Goal: Task Accomplishment & Management: Manage account settings

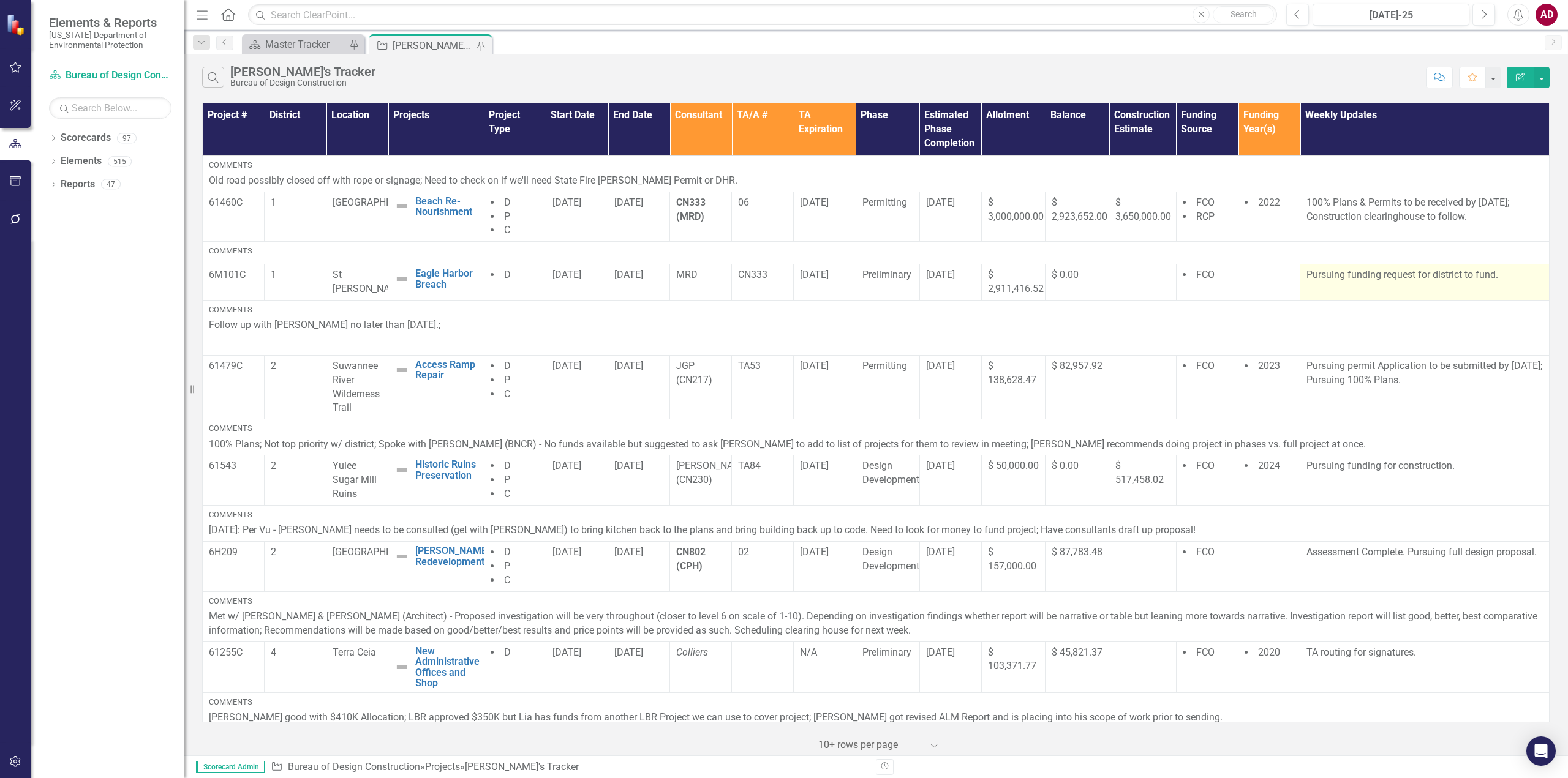
click at [1351, 283] on td "Pursuing funding request for district to fund." at bounding box center [1425, 282] width 249 height 36
click at [1133, 276] on div at bounding box center [1142, 275] width 54 height 14
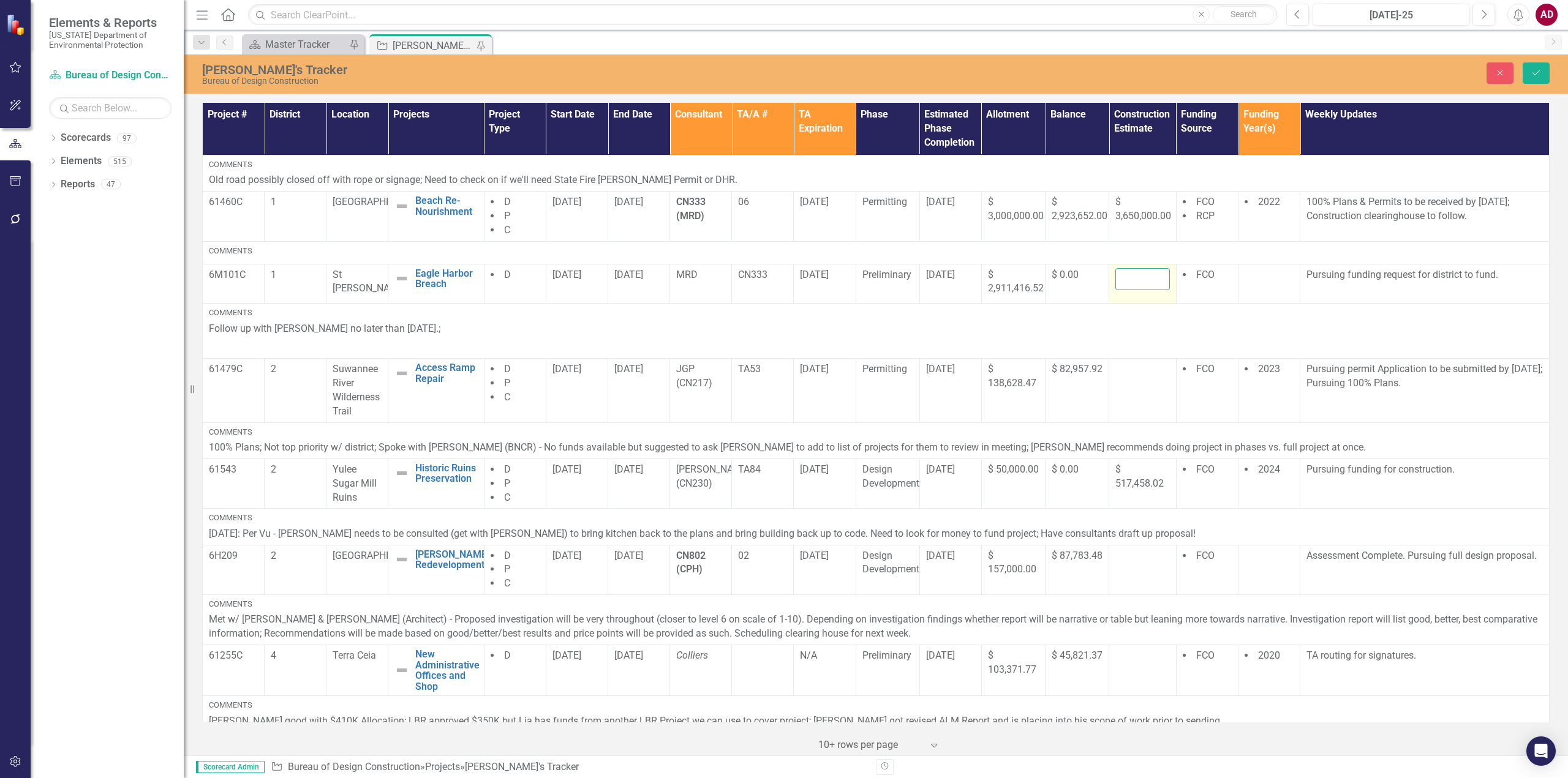
click at [1121, 281] on input "number" at bounding box center [1142, 279] width 54 height 23
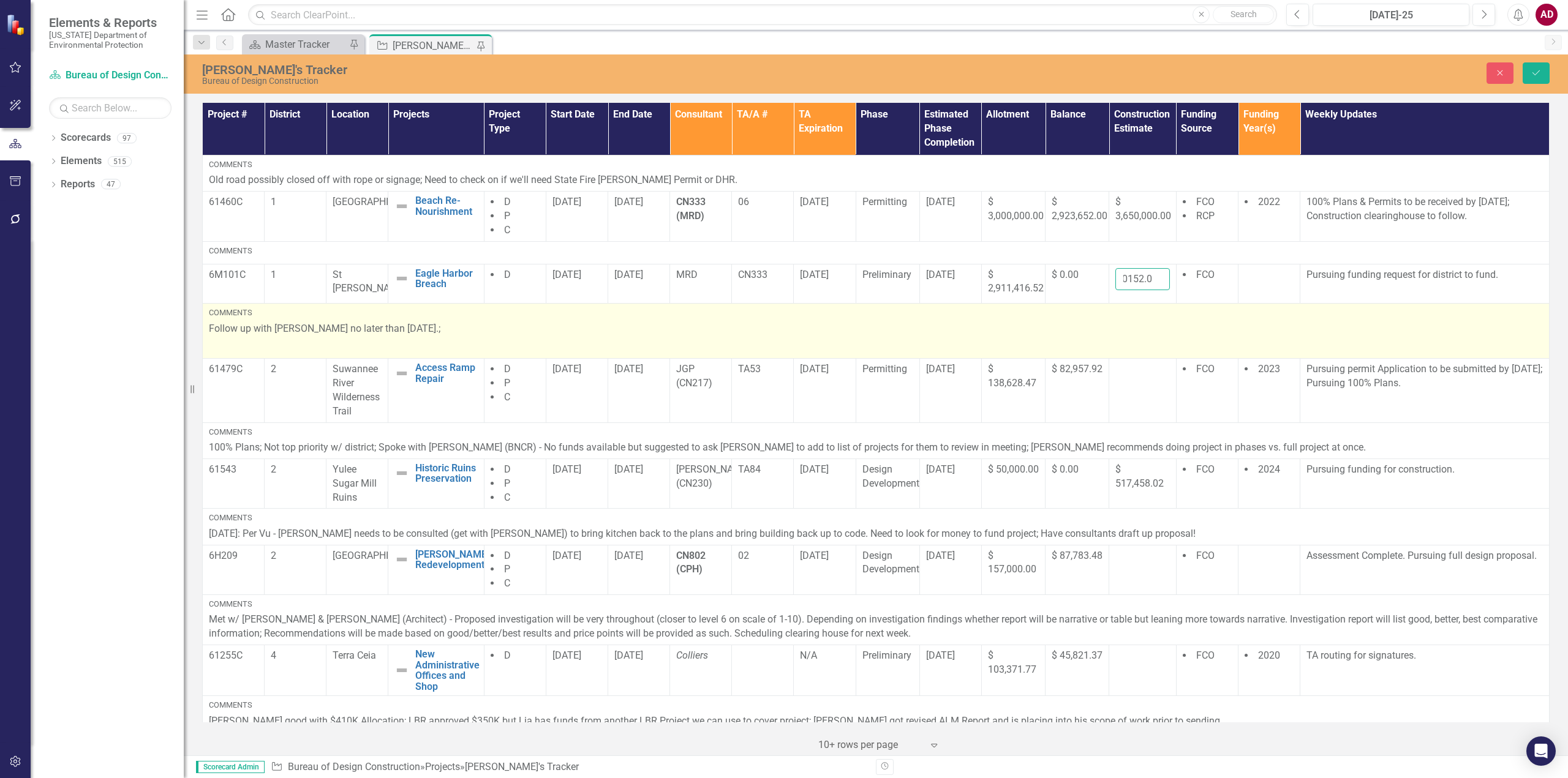
scroll to position [0, 12]
type input "50152.08"
click button "Save" at bounding box center [1536, 73] width 27 height 21
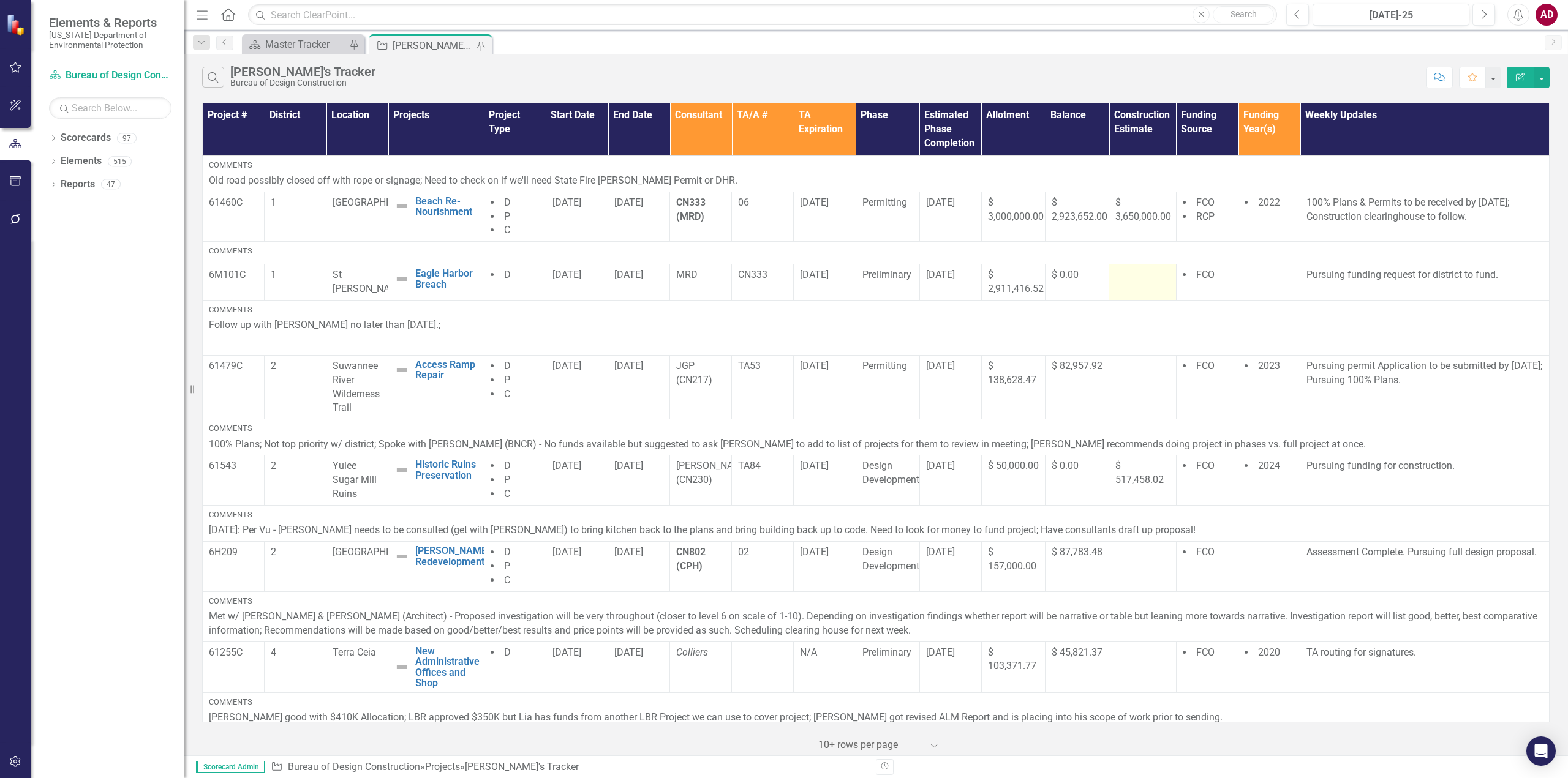
click at [1132, 285] on td at bounding box center [1143, 282] width 66 height 36
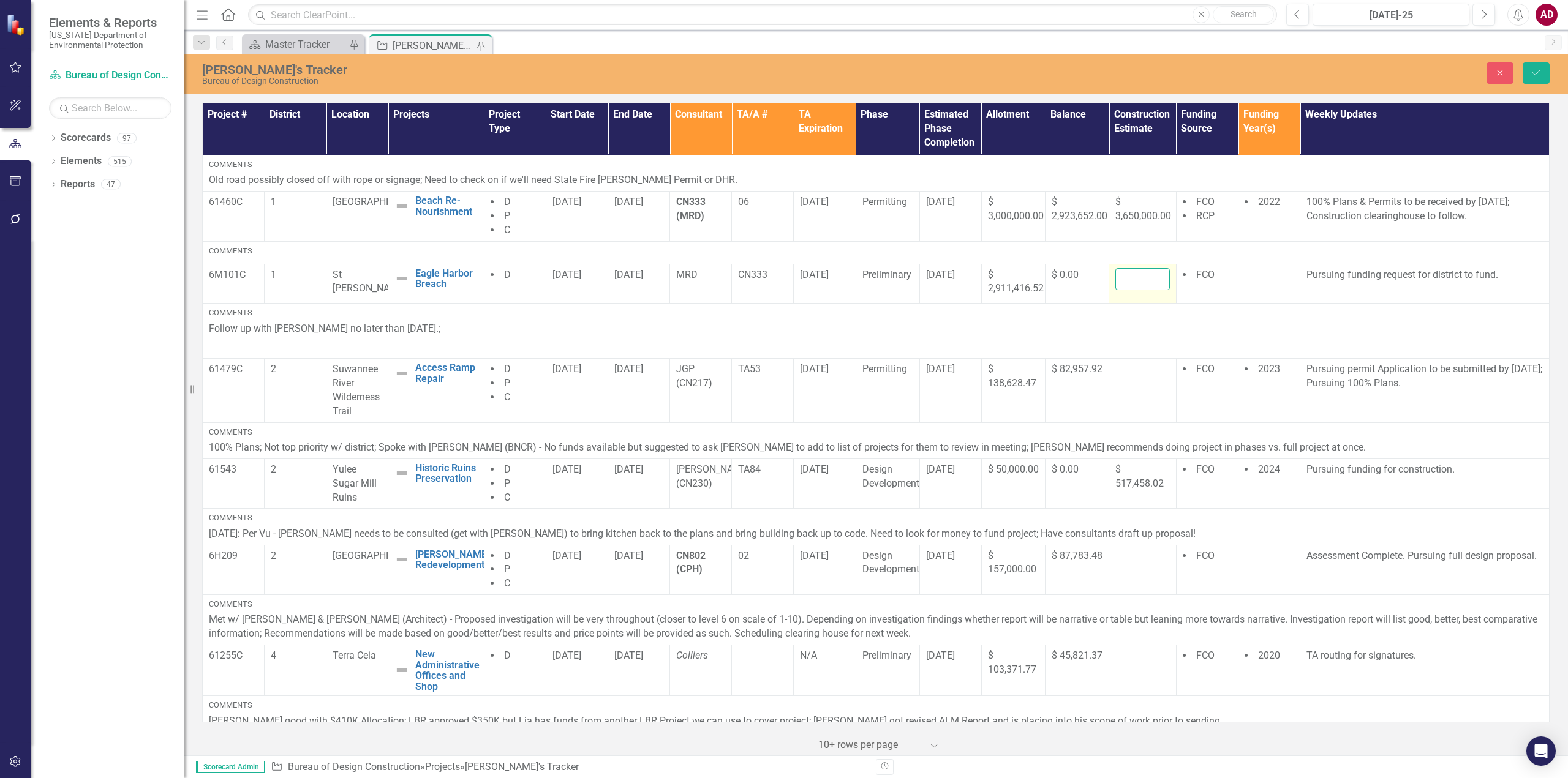
click at [1118, 279] on input "number" at bounding box center [1142, 279] width 54 height 23
type input "50152.08"
click button "Save" at bounding box center [1536, 73] width 27 height 21
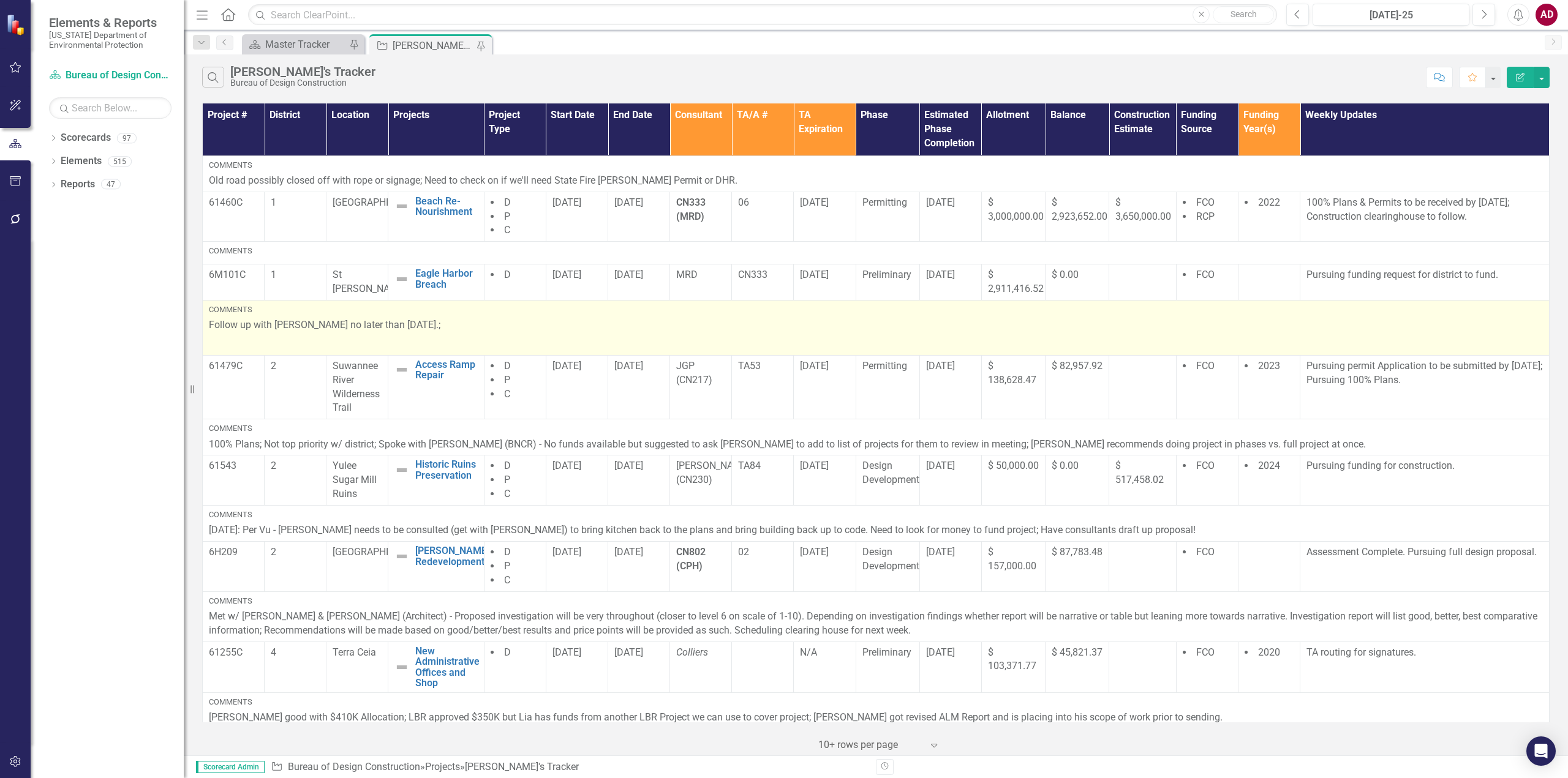
click at [1106, 329] on p "Follow up with [PERSON_NAME] no later than [DATE].;" at bounding box center [876, 327] width 1335 height 17
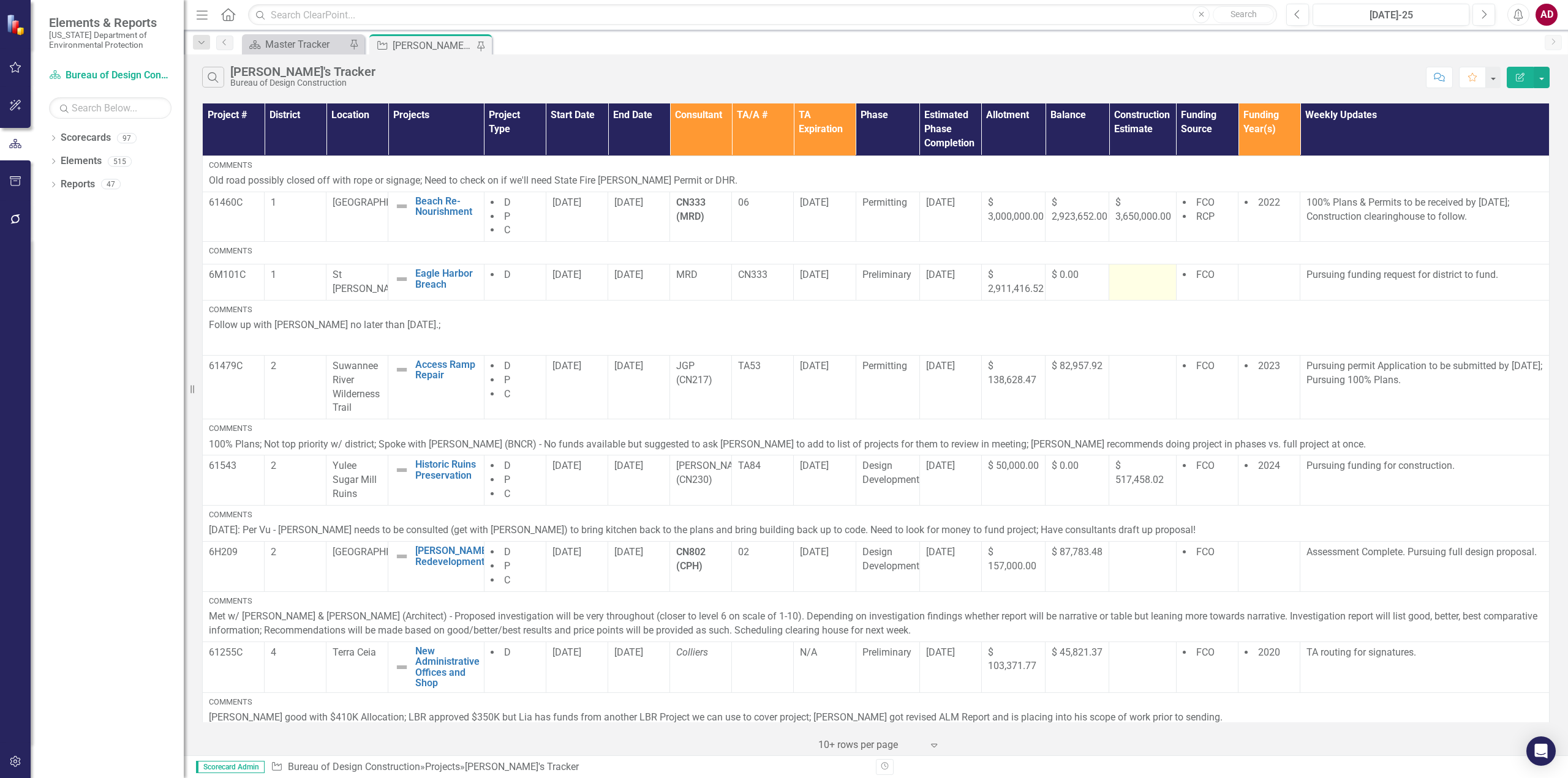
click at [1135, 283] on div at bounding box center [1142, 275] width 54 height 14
click at [1134, 283] on div at bounding box center [1142, 275] width 54 height 14
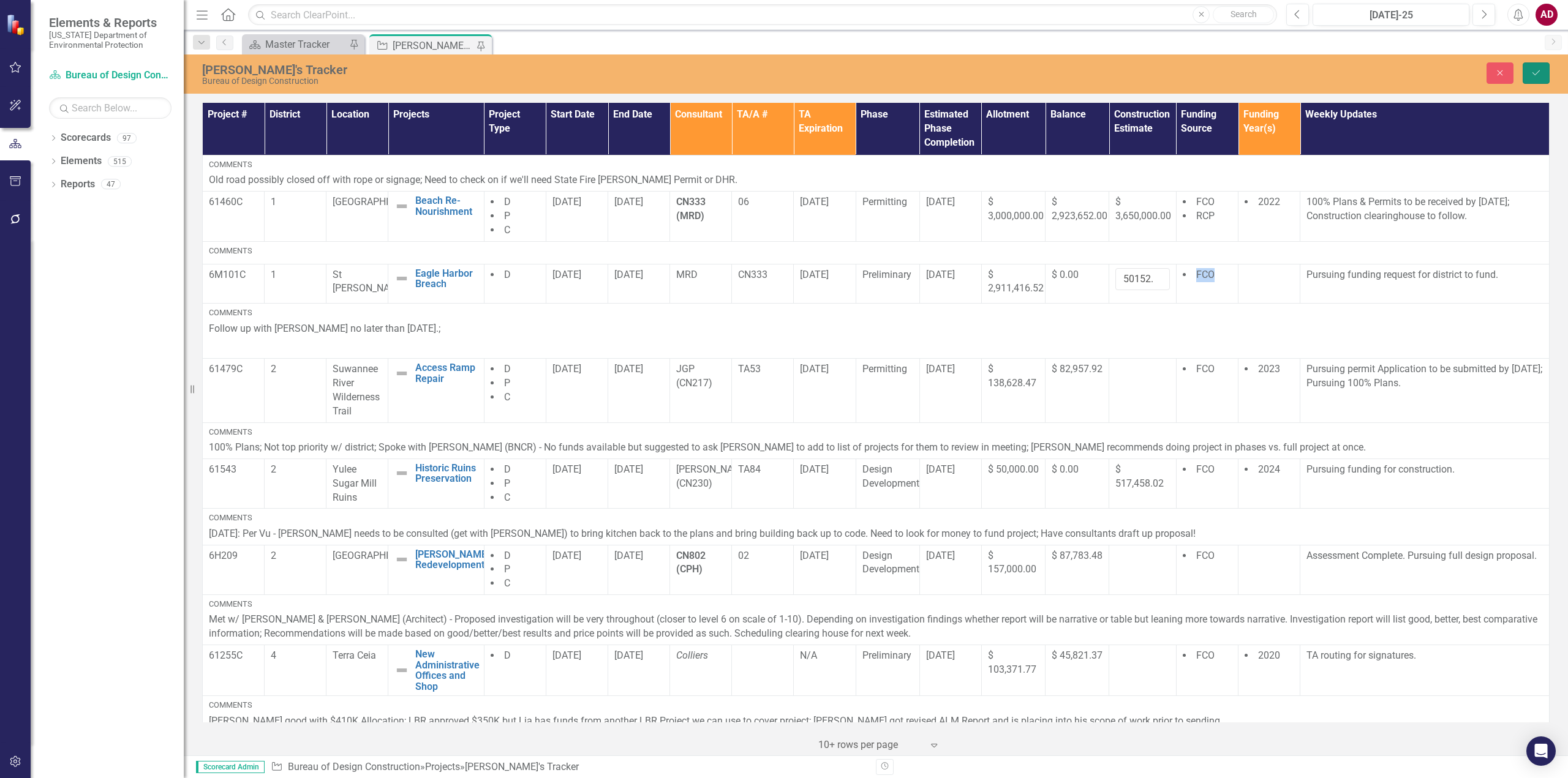
click at [1542, 70] on icon "Save" at bounding box center [1536, 73] width 11 height 8
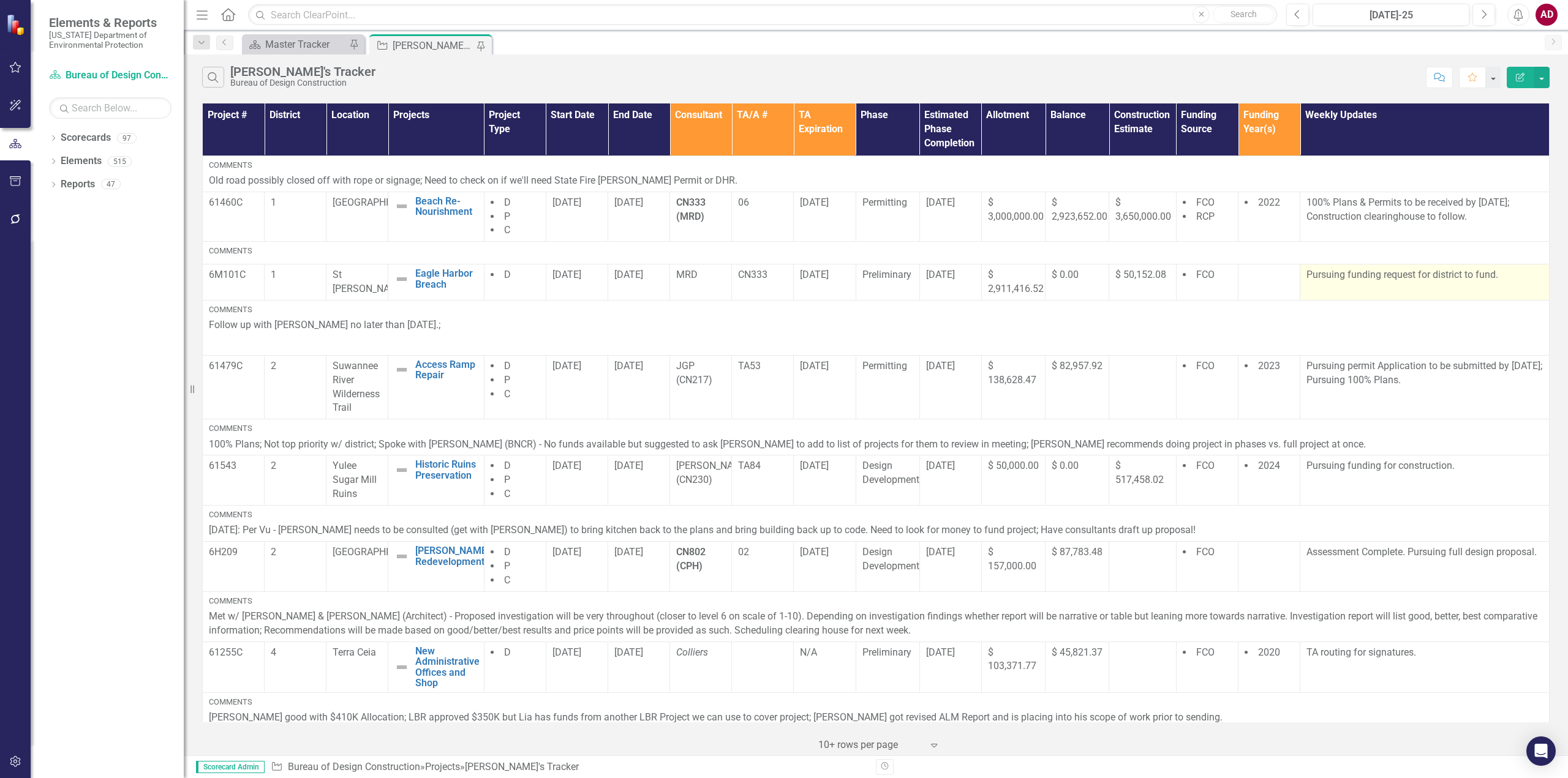
click at [1403, 289] on td "Pursuing funding request for district to fund." at bounding box center [1425, 282] width 249 height 36
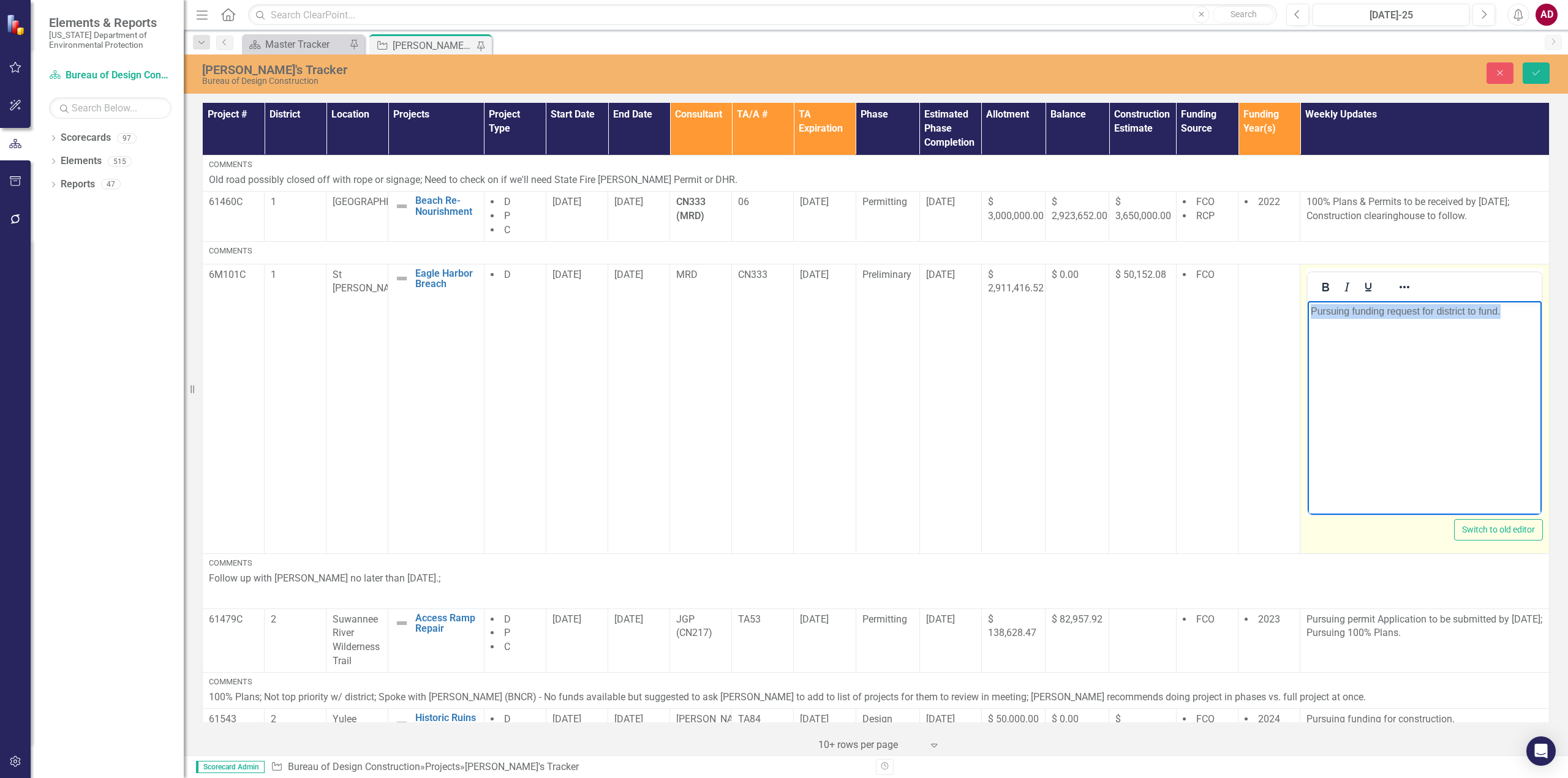
drag, startPoint x: 1523, startPoint y: 313, endPoint x: 1307, endPoint y: 309, distance: 216.0
click at [1308, 309] on body "Pursuing funding request for district to fund." at bounding box center [1425, 392] width 234 height 184
click at [1412, 338] on body "Adding to funding request and completing TA-CO" at bounding box center [1425, 392] width 234 height 184
drag, startPoint x: 1526, startPoint y: 310, endPoint x: 1275, endPoint y: 325, distance: 251.4
click at [1308, 325] on html "Adding to funding request and completing TA-CO" at bounding box center [1425, 392] width 234 height 184
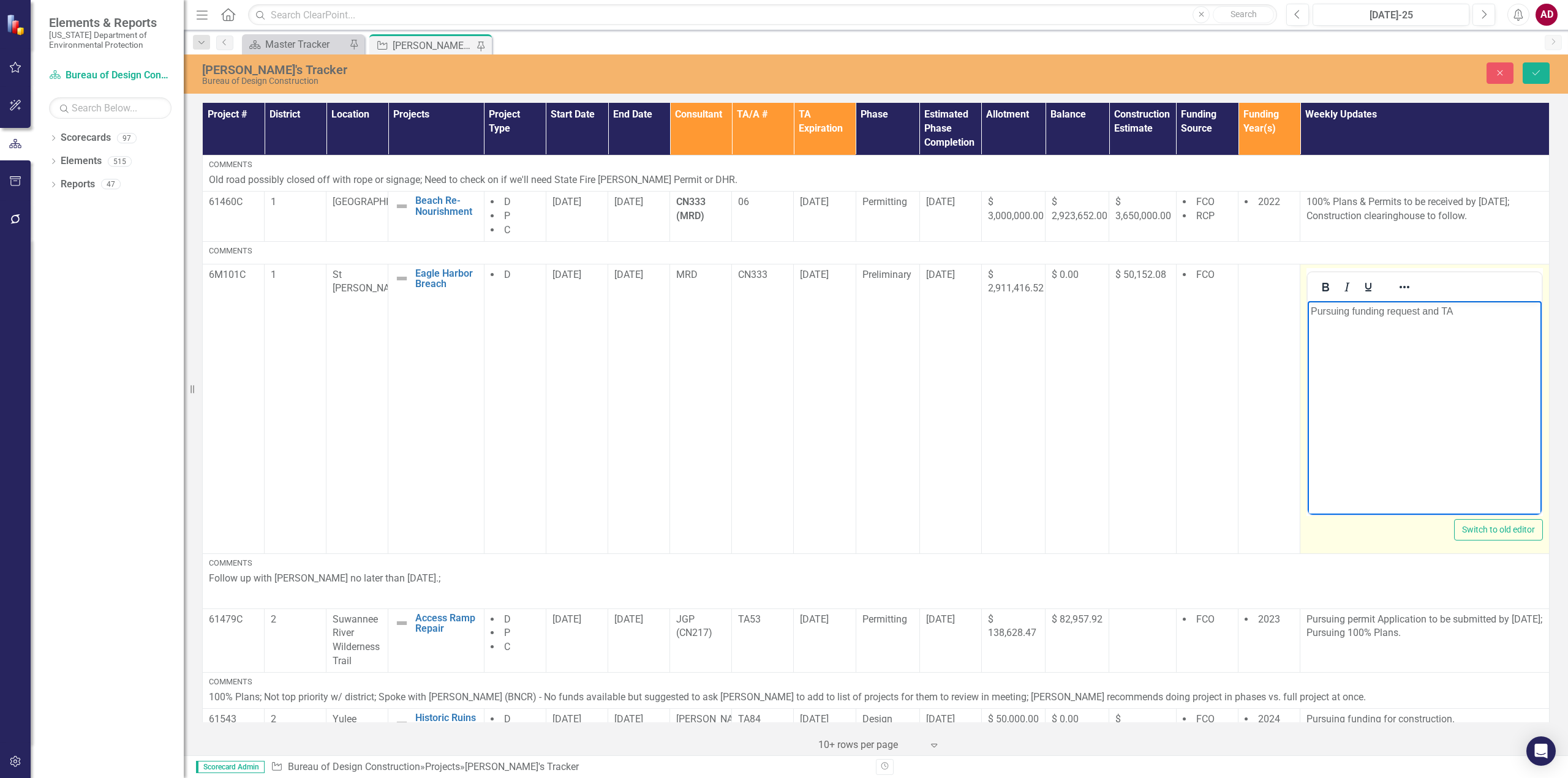
click at [1467, 309] on p "Pursuing funding request and TA" at bounding box center [1425, 310] width 228 height 14
click at [1536, 67] on button "Save" at bounding box center [1536, 73] width 27 height 21
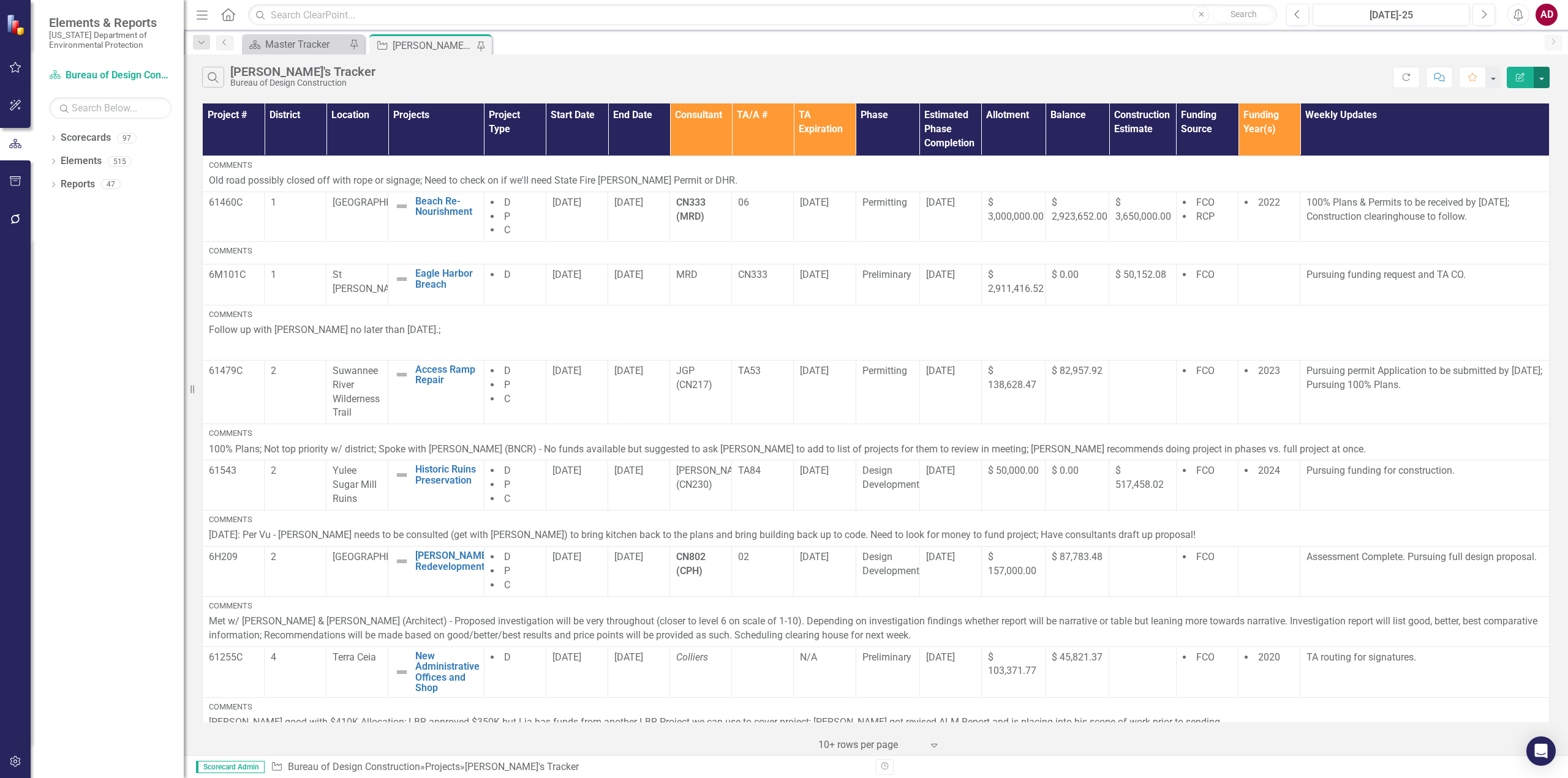
click at [1542, 79] on button "button" at bounding box center [1542, 77] width 16 height 21
click at [1521, 122] on link "PDF Export to PDF" at bounding box center [1501, 125] width 97 height 23
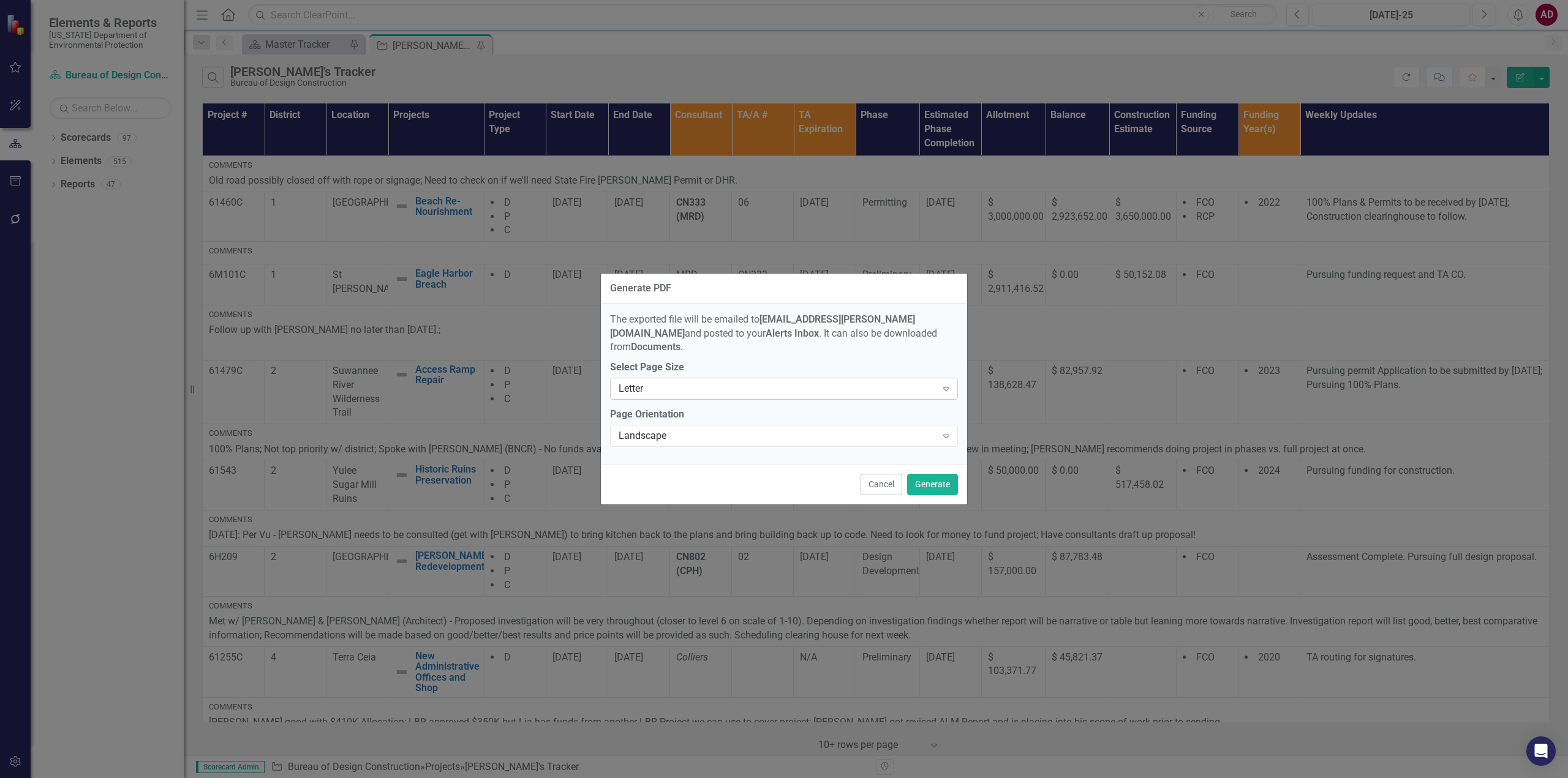
click at [773, 382] on div "Letter" at bounding box center [778, 389] width 318 height 14
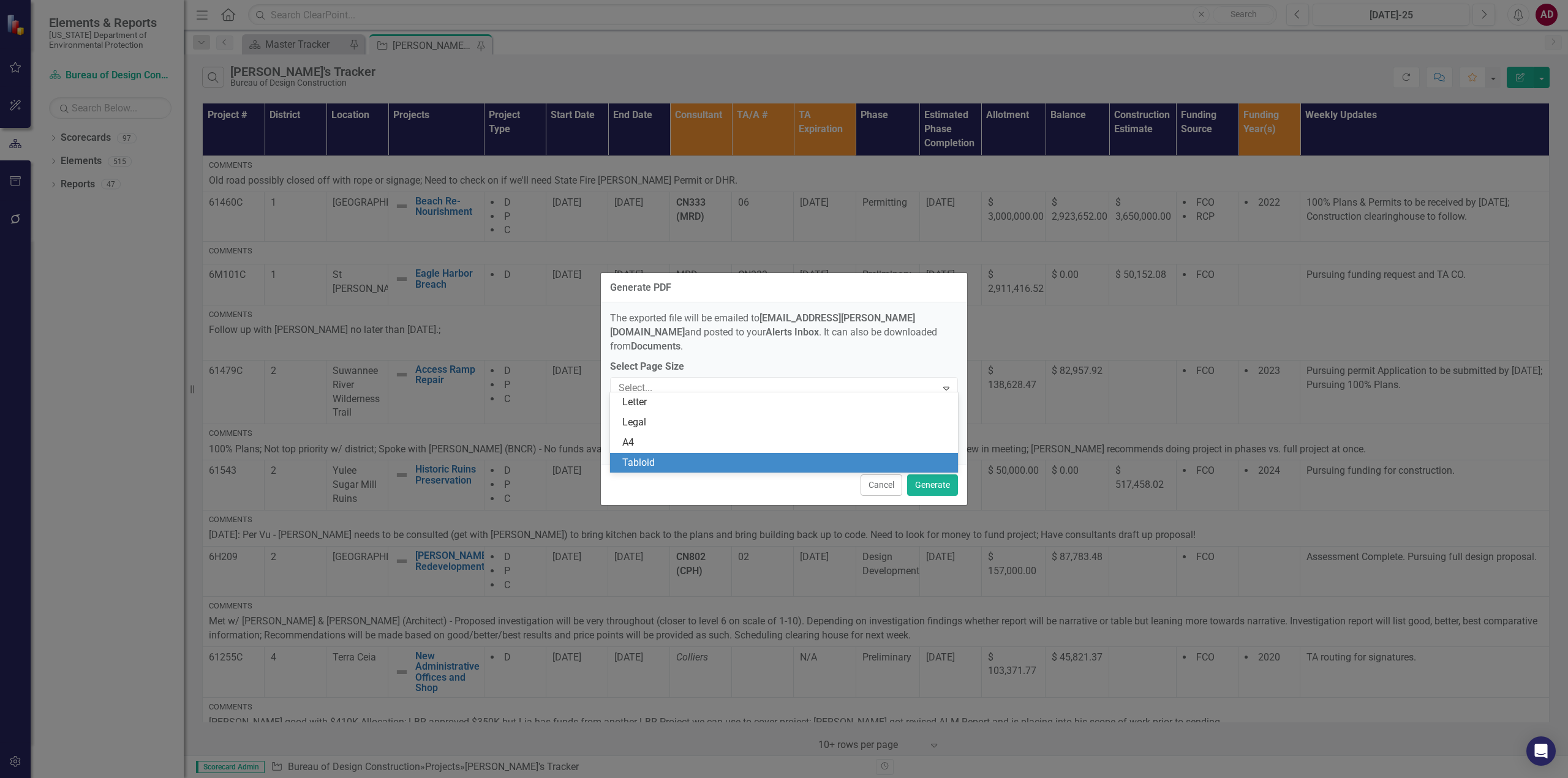
click at [672, 462] on div "Tabloid" at bounding box center [787, 463] width 329 height 14
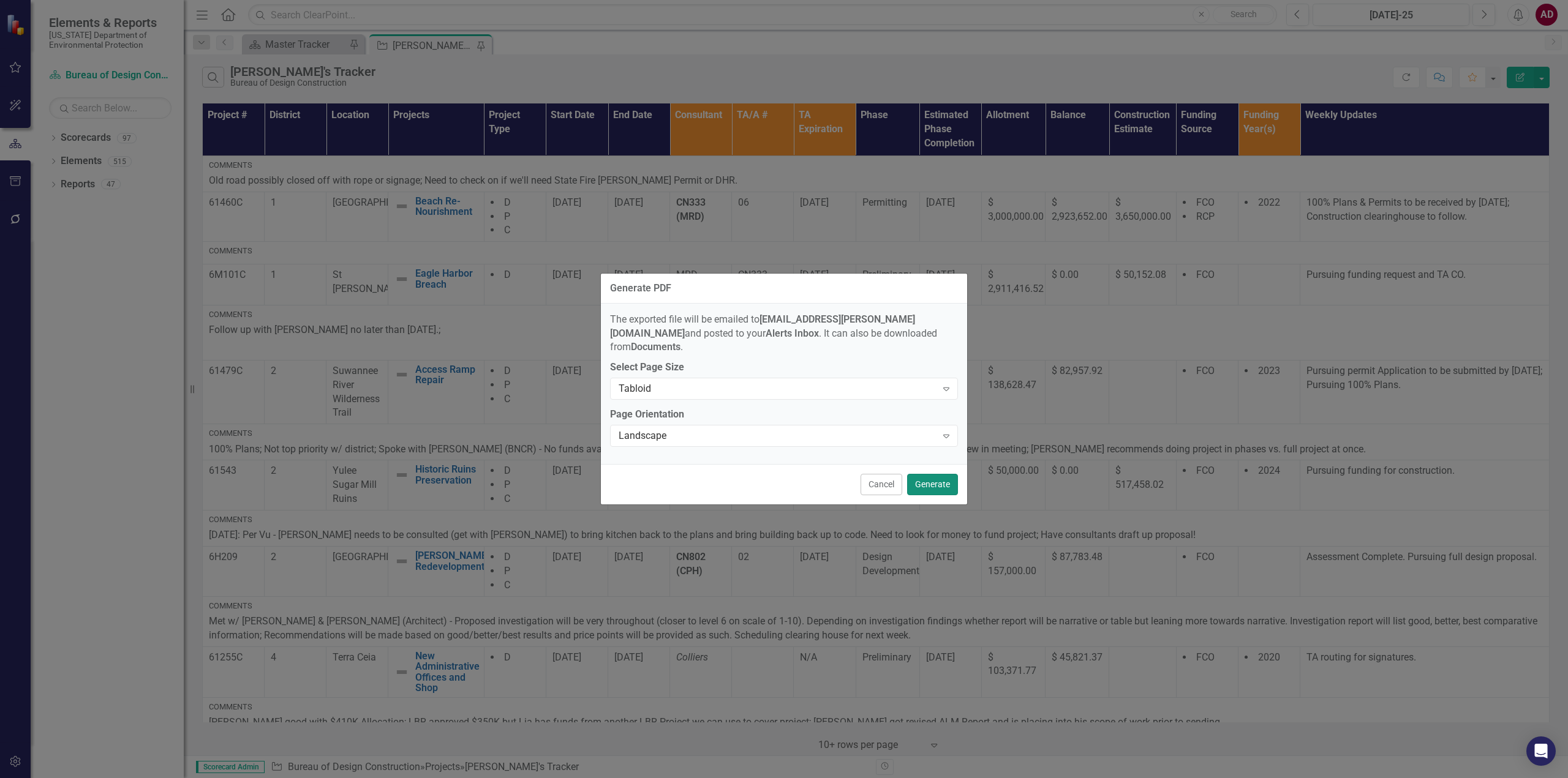
click at [935, 480] on button "Generate" at bounding box center [932, 484] width 51 height 21
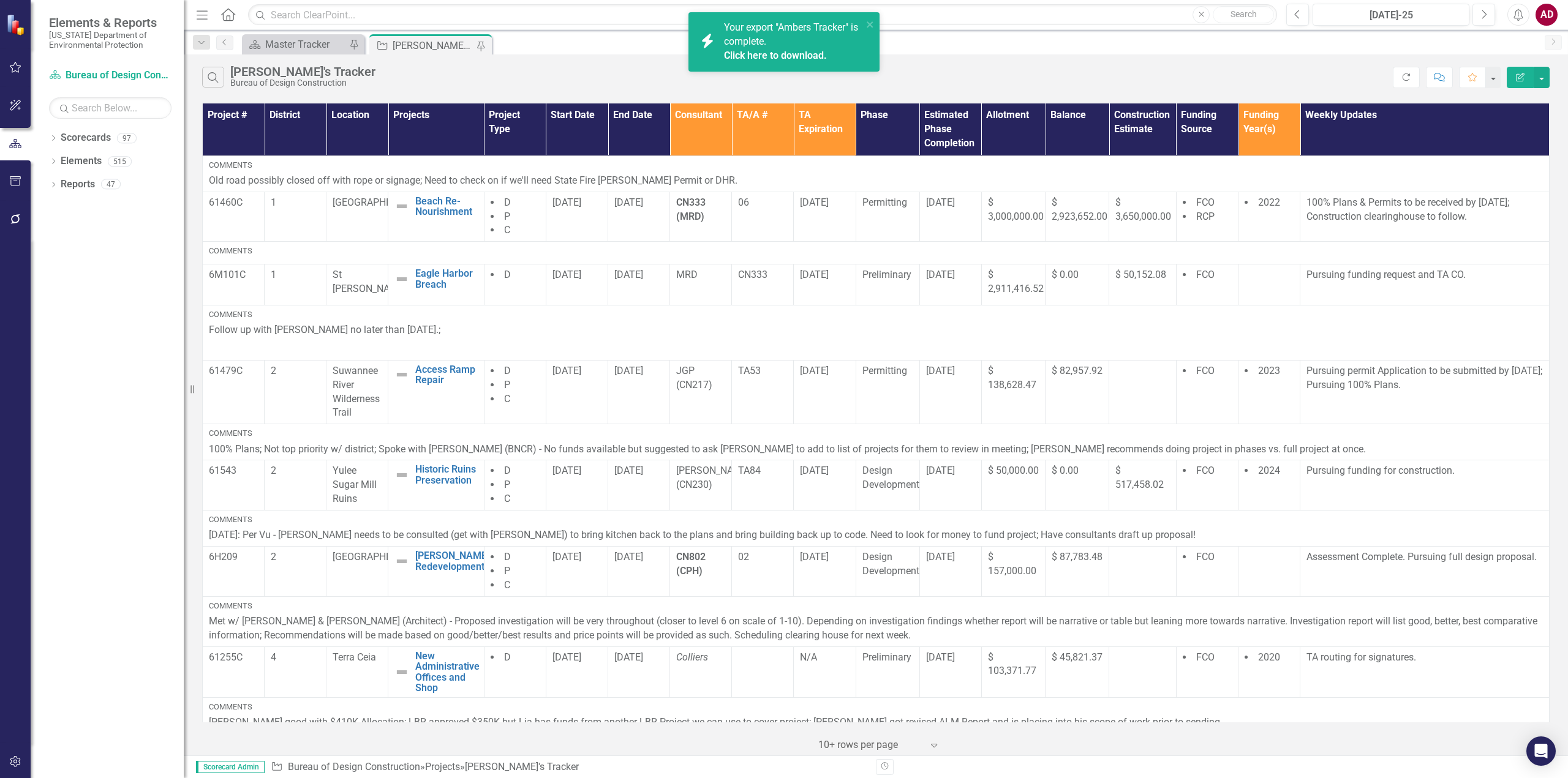
click at [740, 50] on link "Click here to download." at bounding box center [775, 55] width 103 height 11
